Goal: Find specific page/section: Find specific page/section

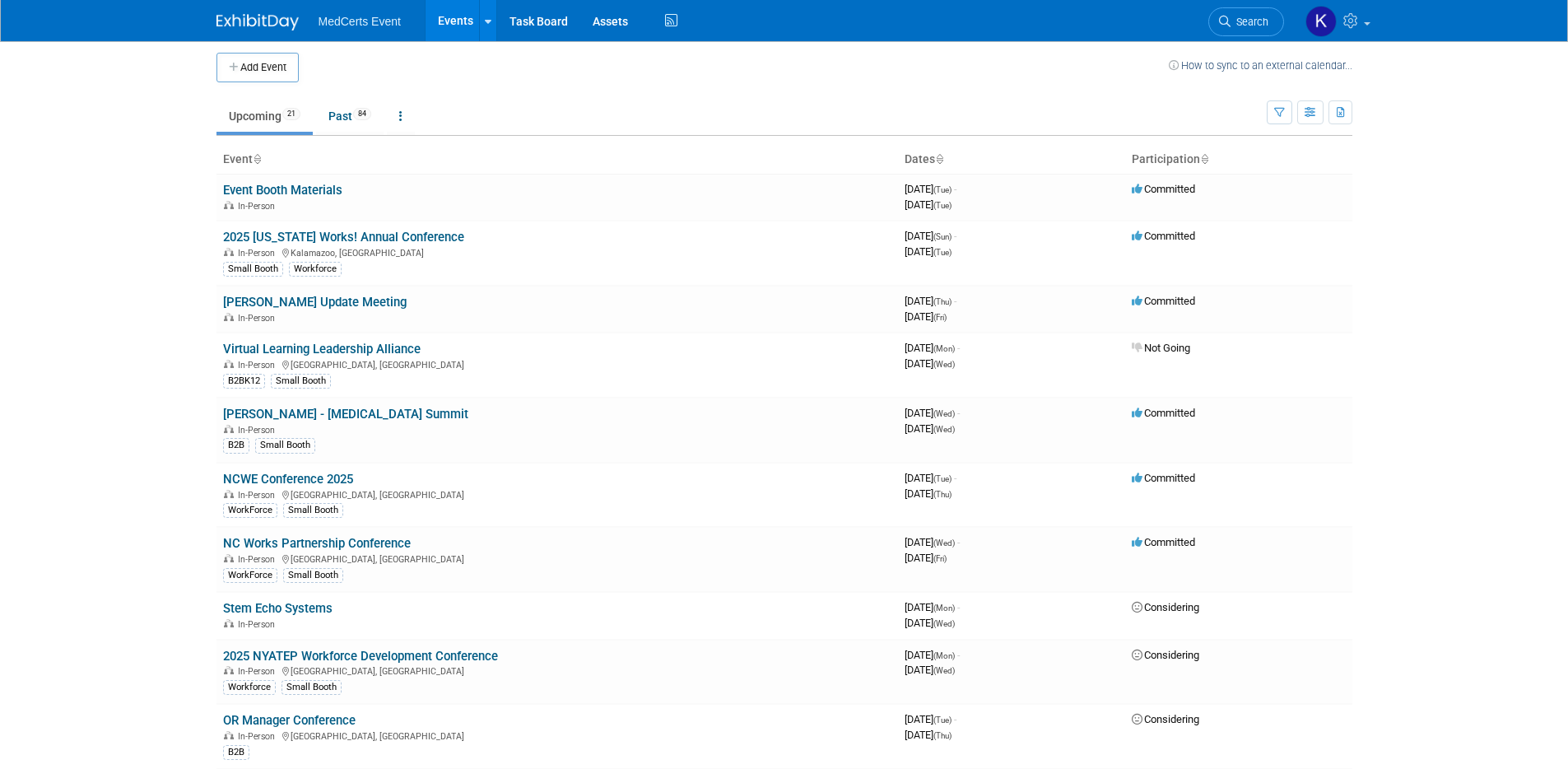
scroll to position [6, 0]
click at [221, 233] on td "2025 Michigan Works! Annual Conference In-Person Kalamazoo, MI Small Booth Work…" at bounding box center [557, 252] width 681 height 65
drag, startPoint x: 221, startPoint y: 233, endPoint x: 433, endPoint y: 233, distance: 212.0
click at [433, 233] on td "2025 Michigan Works! Annual Conference In-Person Kalamazoo, MI Small Booth Work…" at bounding box center [557, 252] width 681 height 65
copy link "2025 [US_STATE] Works! Annual Conference"
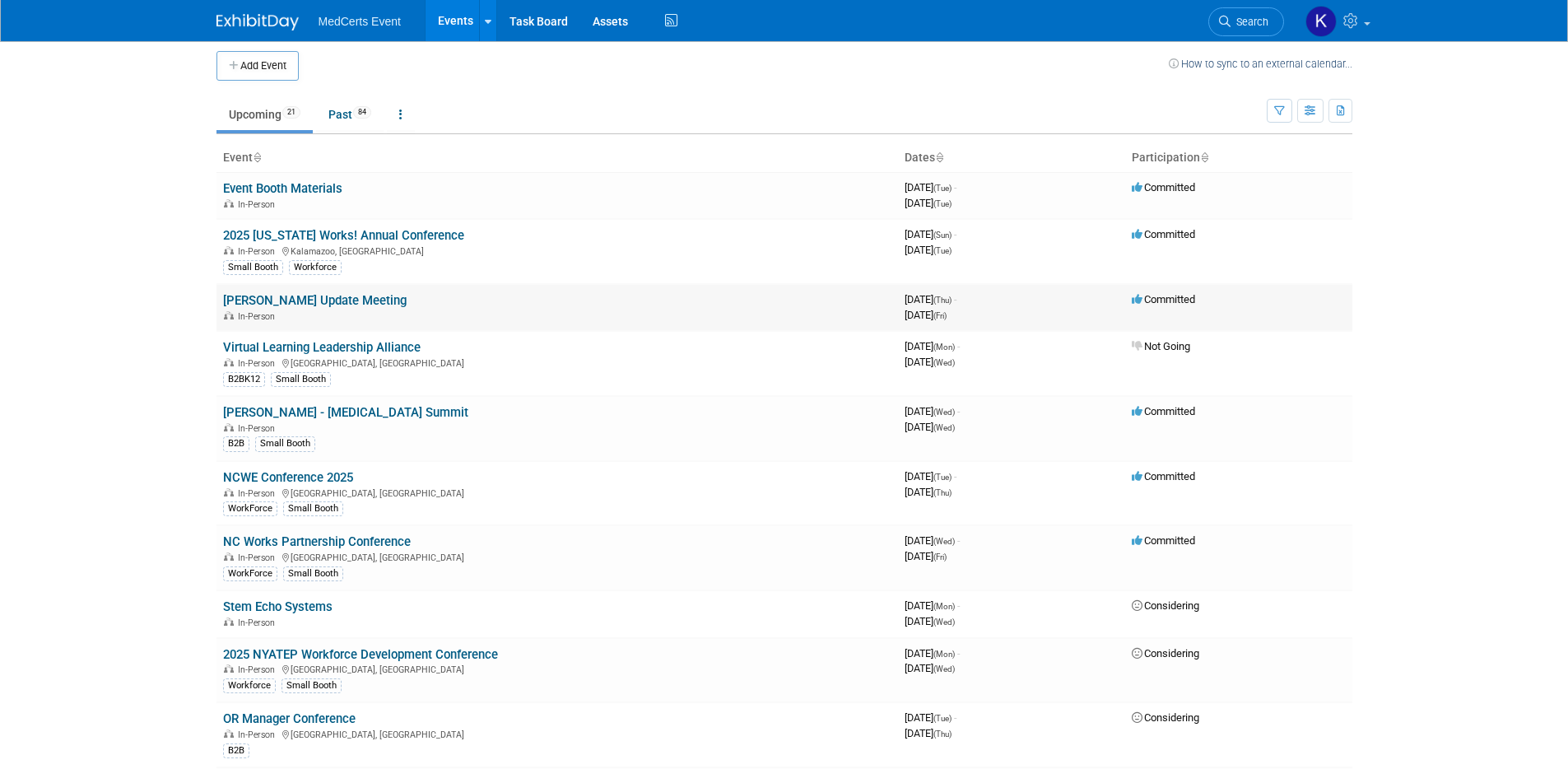
drag, startPoint x: 214, startPoint y: 299, endPoint x: 350, endPoint y: 307, distance: 136.2
click at [350, 307] on div "Add Event How to sync to an external calendar... New Event Duplicate Event Warn…" at bounding box center [784, 738] width 1161 height 1409
click at [402, 299] on td "Claude Moore Update Meeting In-Person" at bounding box center [557, 307] width 681 height 47
click at [367, 299] on link "[PERSON_NAME] Update Meeting" at bounding box center [314, 300] width 184 height 15
click at [0, 0] on div at bounding box center [0, 0] width 0 height 0
